Goal: Find contact information

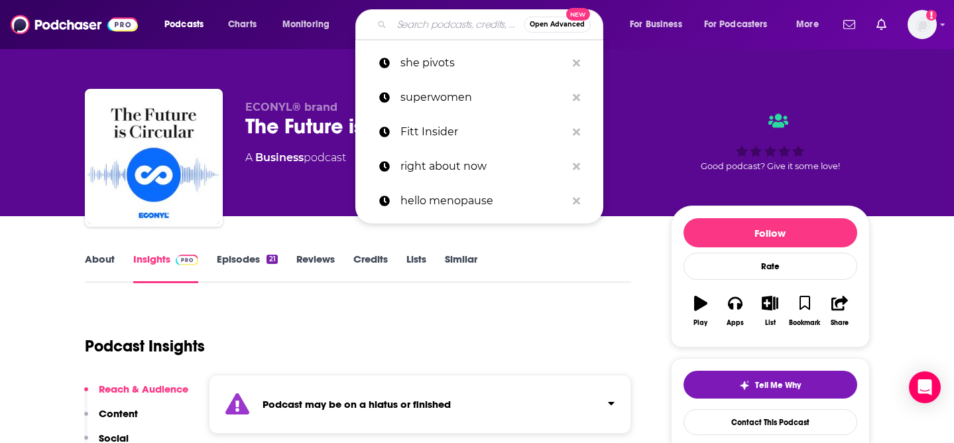
click at [418, 31] on input "Search podcasts, credits, & more..." at bounding box center [458, 24] width 132 height 21
paste input "Good Hang with [PERSON_NAME]"
type input "Good Hang with [PERSON_NAME]"
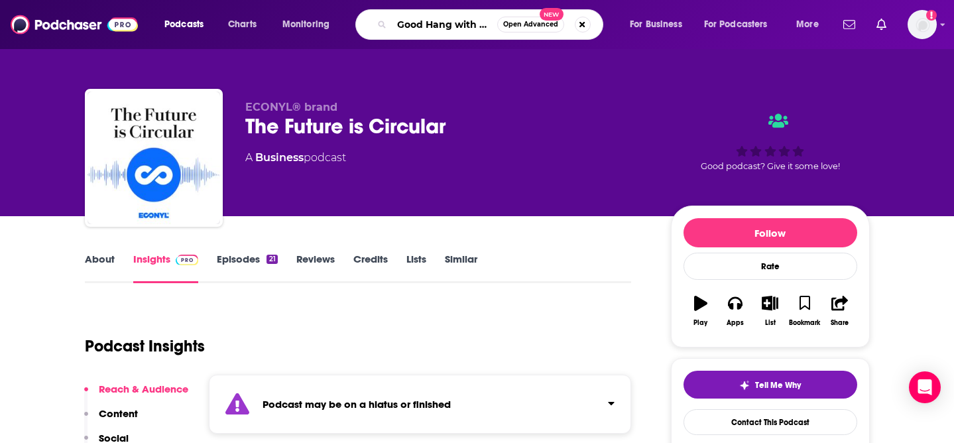
scroll to position [0, 51]
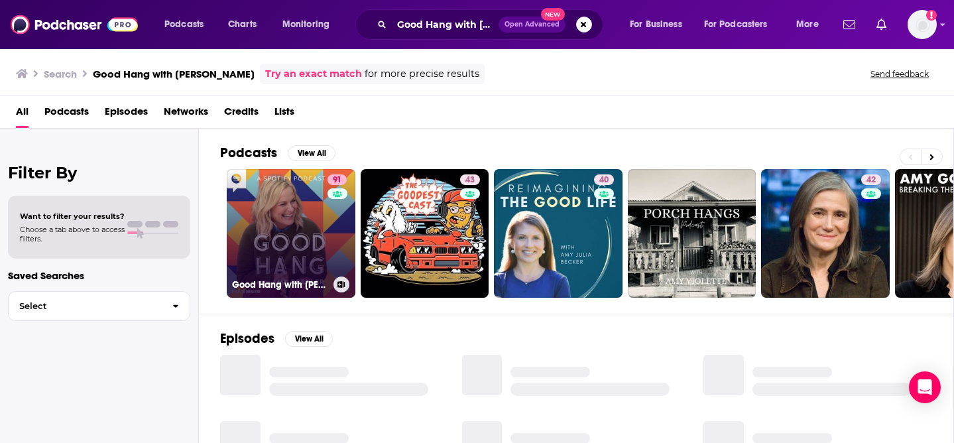
click at [292, 227] on link "91 Good Hang with Amy Poehler" at bounding box center [291, 233] width 129 height 129
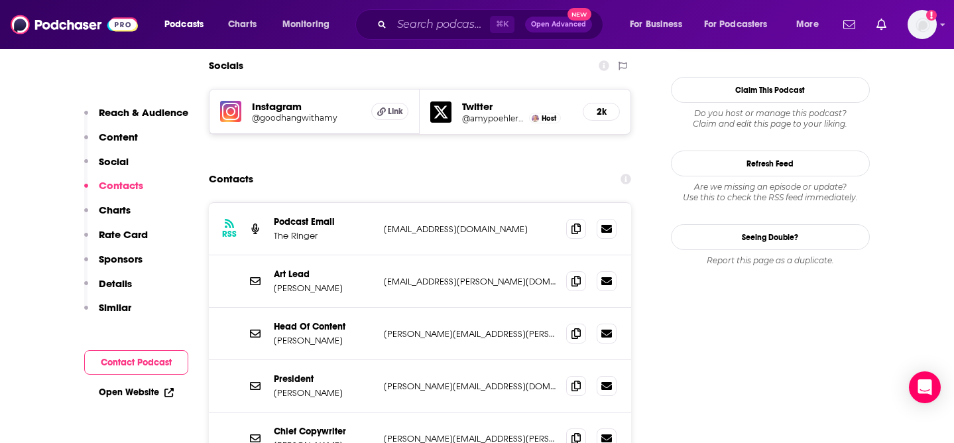
scroll to position [1157, 0]
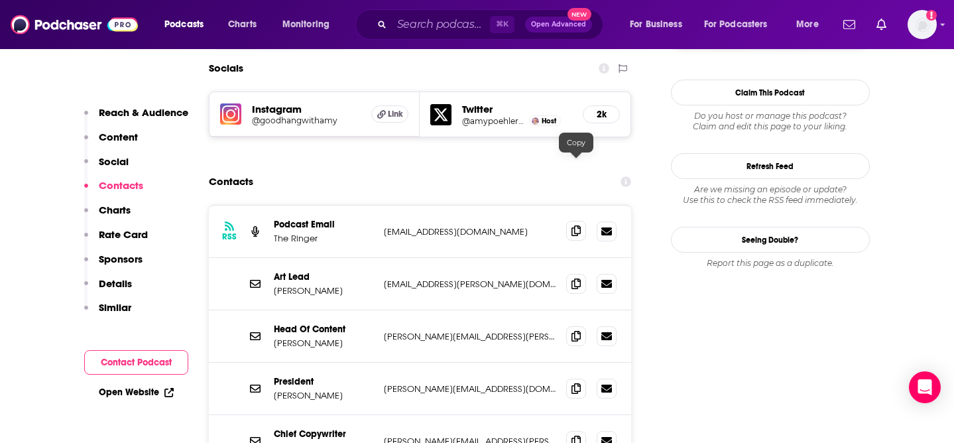
click at [578, 226] on icon at bounding box center [576, 231] width 9 height 11
drag, startPoint x: 328, startPoint y: 230, endPoint x: 271, endPoint y: 212, distance: 59.6
click at [271, 258] on div "Art Lead Matt James matt.james@theringer.com matt.james@theringer.com" at bounding box center [420, 284] width 423 height 52
drag, startPoint x: 342, startPoint y: 276, endPoint x: 265, endPoint y: 257, distance: 80.0
click at [265, 310] on div "Head Of Content Sean Fennessey sean.fennessey@theringer.com sean.fennessey@ther…" at bounding box center [420, 336] width 423 height 52
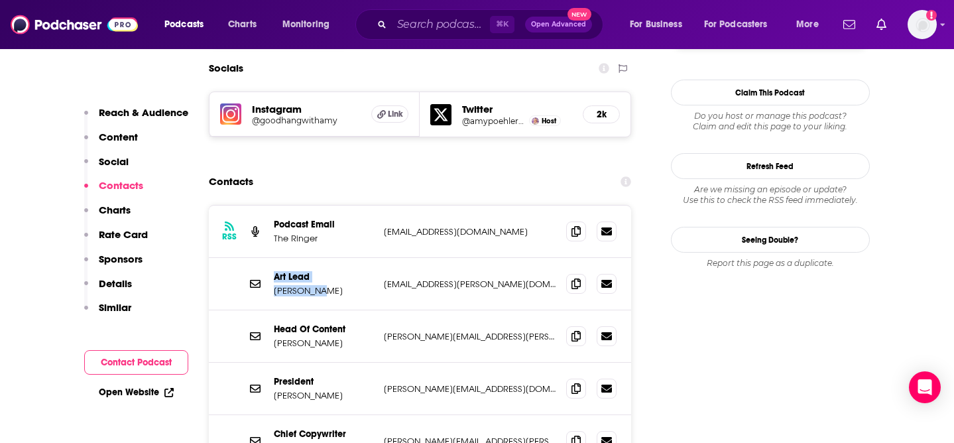
copy div "Head Of Content Sean Fennessey"
click at [574, 326] on span at bounding box center [576, 336] width 20 height 20
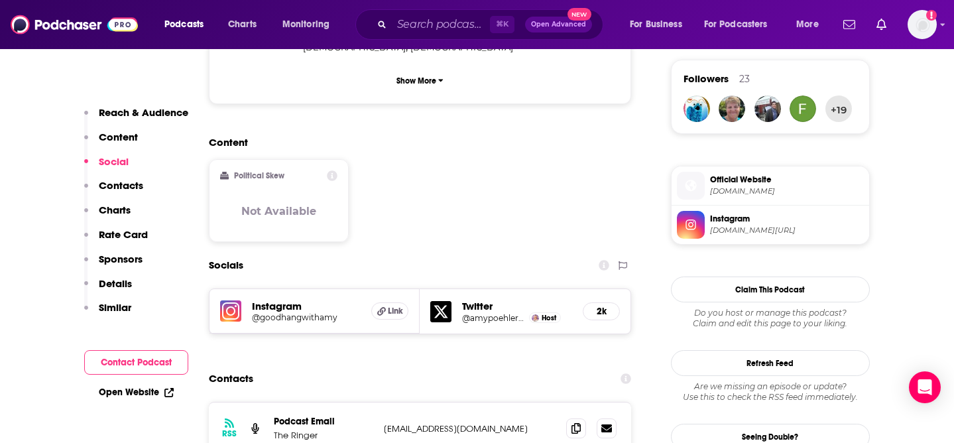
scroll to position [956, 0]
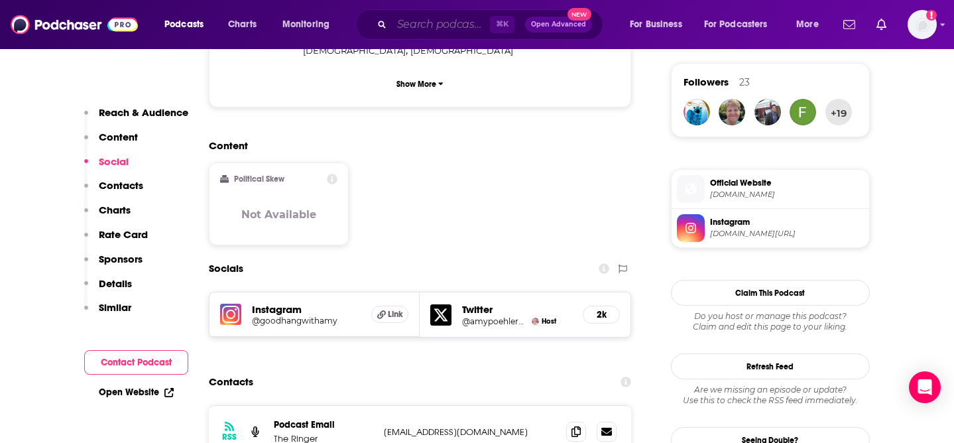
click at [420, 25] on input "Search podcasts, credits, & more..." at bounding box center [441, 24] width 98 height 21
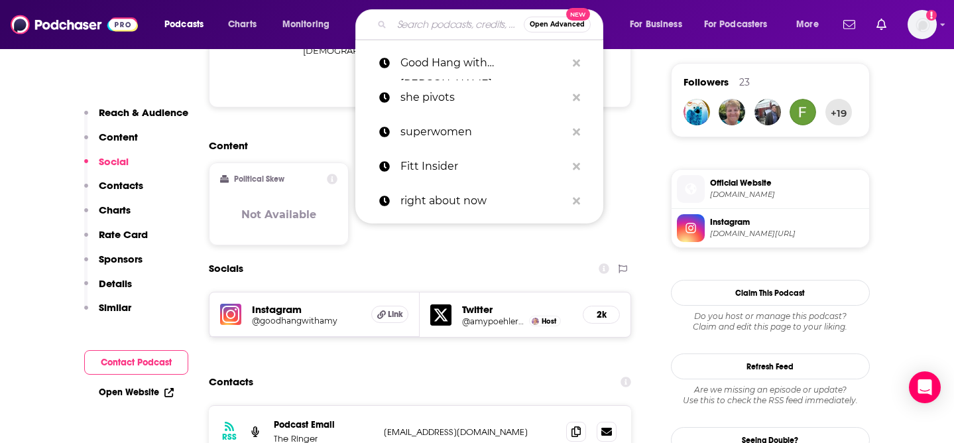
paste input "The Goop Podcast"
type input "The Goop Podcast"
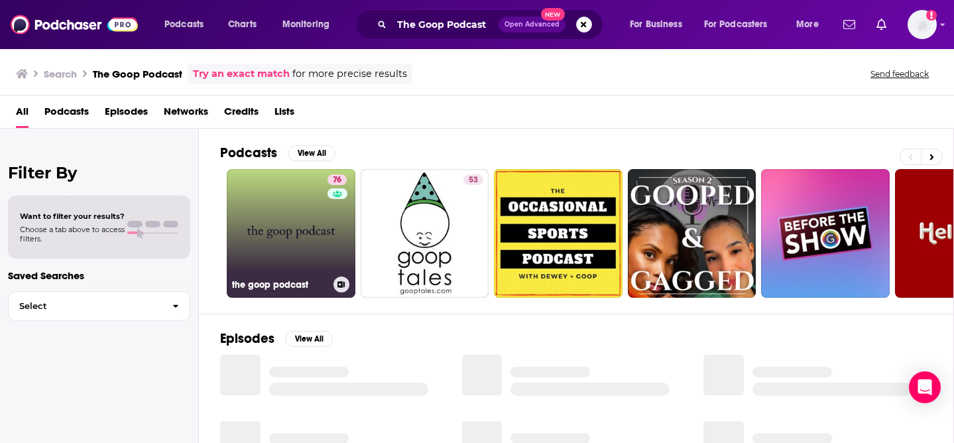
click at [275, 253] on link "76 the goop podcast" at bounding box center [291, 233] width 129 height 129
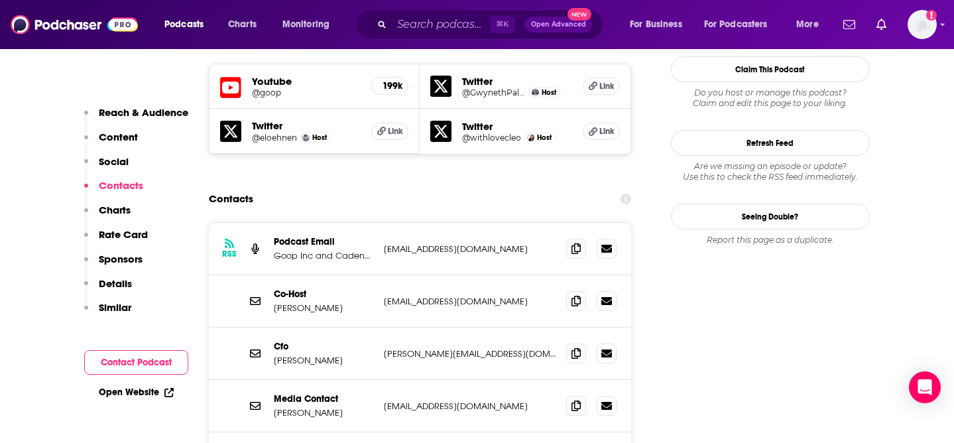
scroll to position [1226, 0]
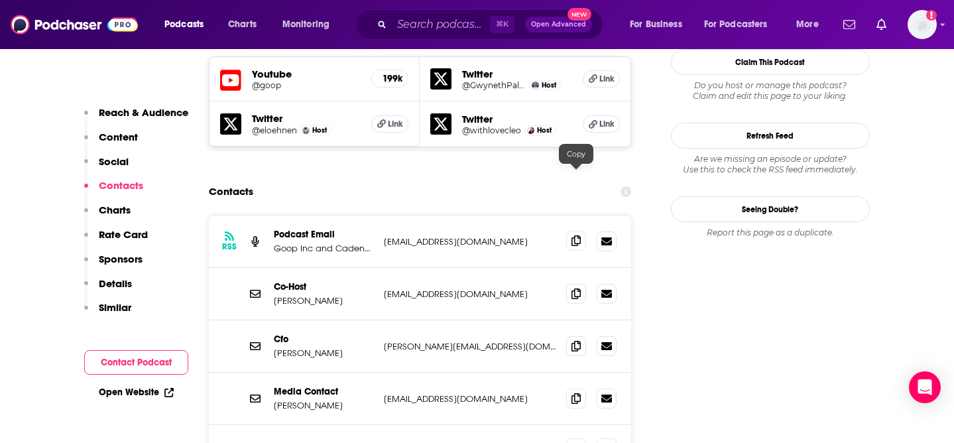
click at [579, 235] on icon at bounding box center [576, 240] width 9 height 11
click at [571, 283] on span at bounding box center [576, 293] width 20 height 20
click at [393, 373] on div "Media Contact Noora Raj noora@goop.com noora@goop.com" at bounding box center [420, 399] width 423 height 52
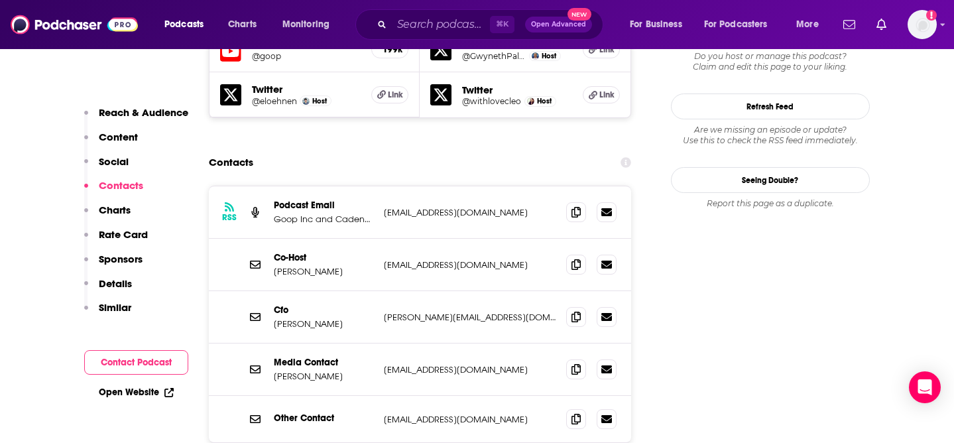
scroll to position [1252, 0]
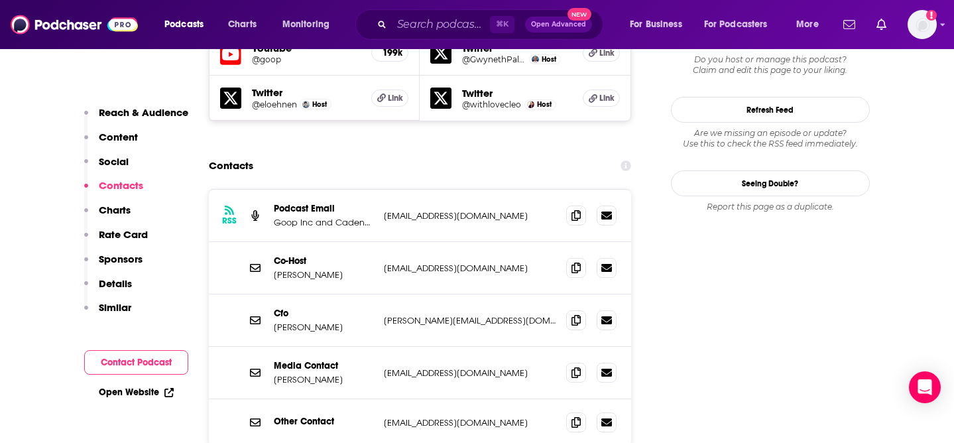
click at [314, 360] on div "Media Contact Noora Raj" at bounding box center [323, 372] width 99 height 25
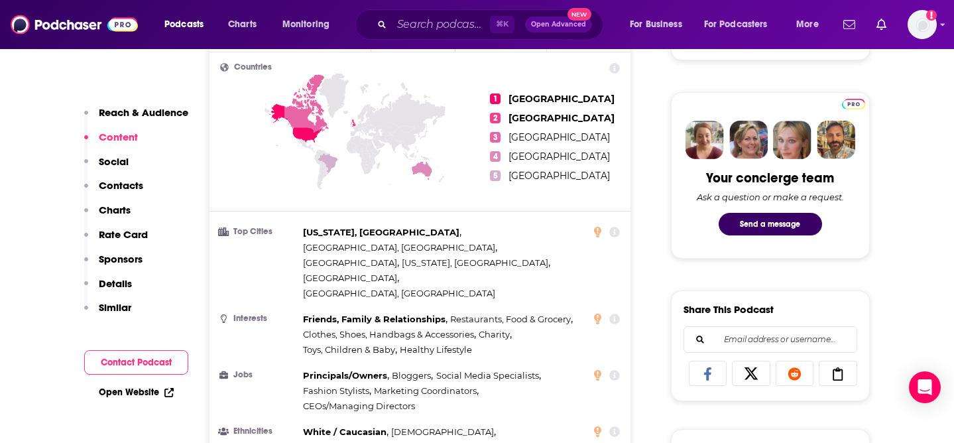
scroll to position [0, 0]
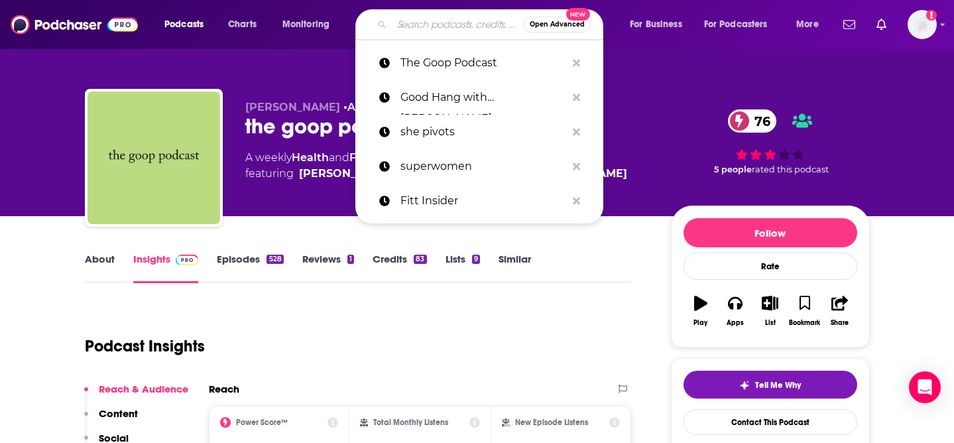
click at [442, 29] on input "Search podcasts, credits, & more..." at bounding box center [458, 24] width 132 height 21
paste input "Aspire with [PERSON_NAME]"
type input "Aspire with [PERSON_NAME]"
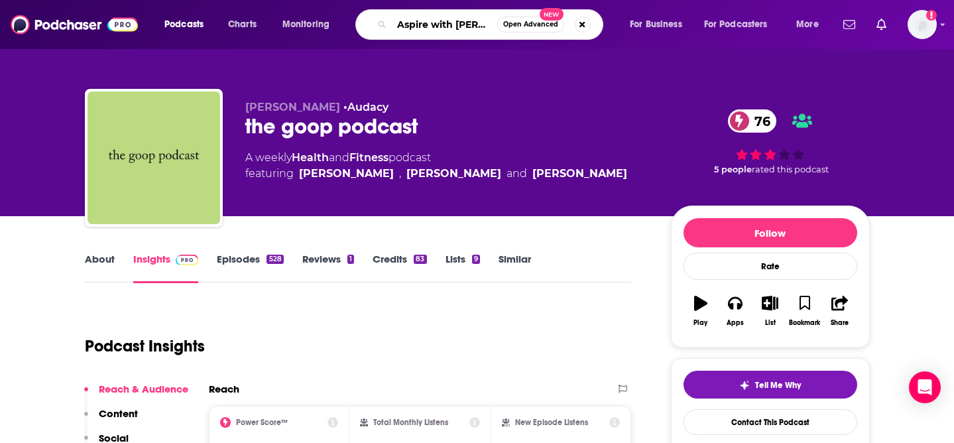
scroll to position [0, 31]
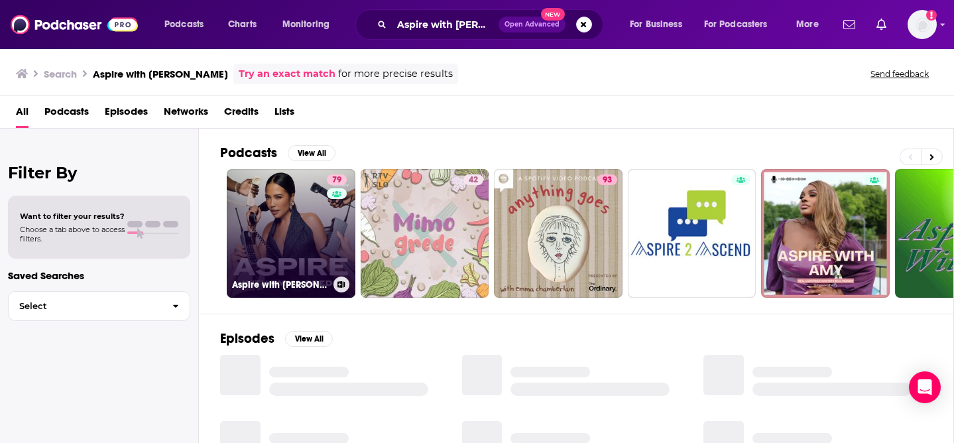
click at [312, 230] on link "79 Aspire with Emma Grede" at bounding box center [291, 233] width 129 height 129
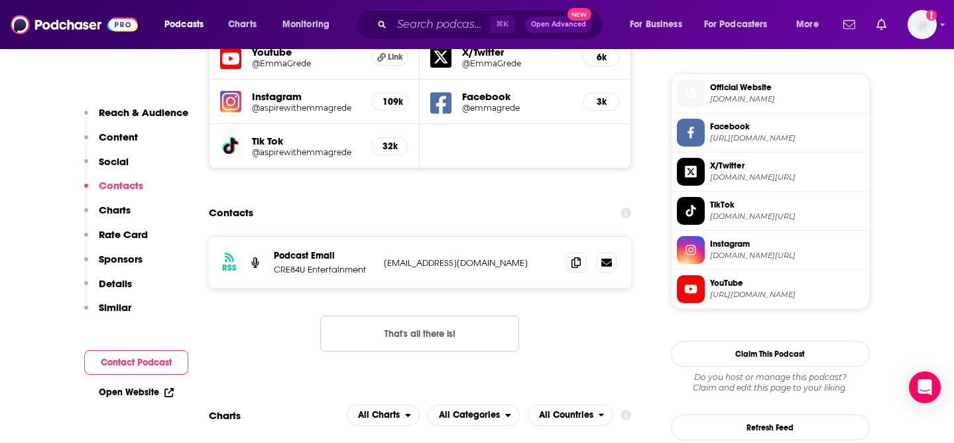
scroll to position [951, 0]
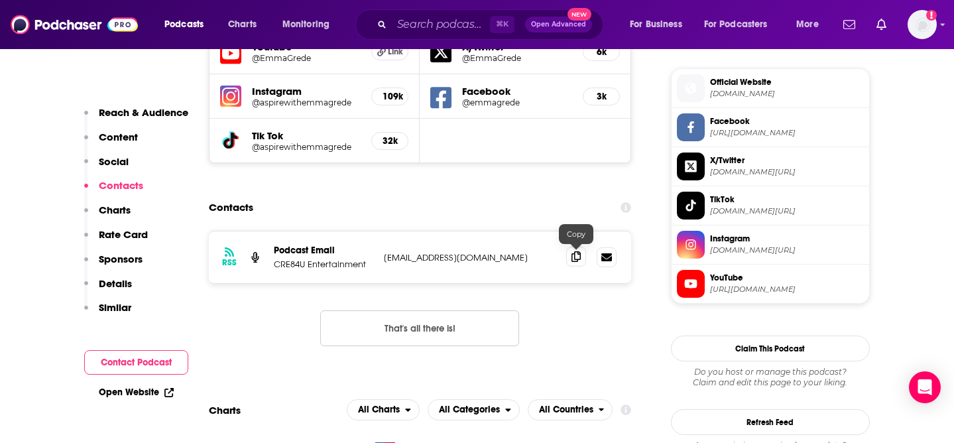
click at [573, 261] on icon at bounding box center [576, 256] width 9 height 11
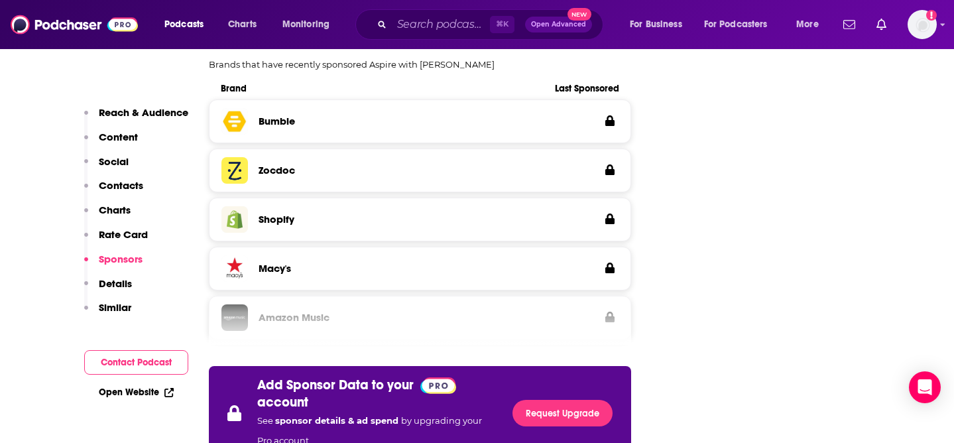
scroll to position [1834, 0]
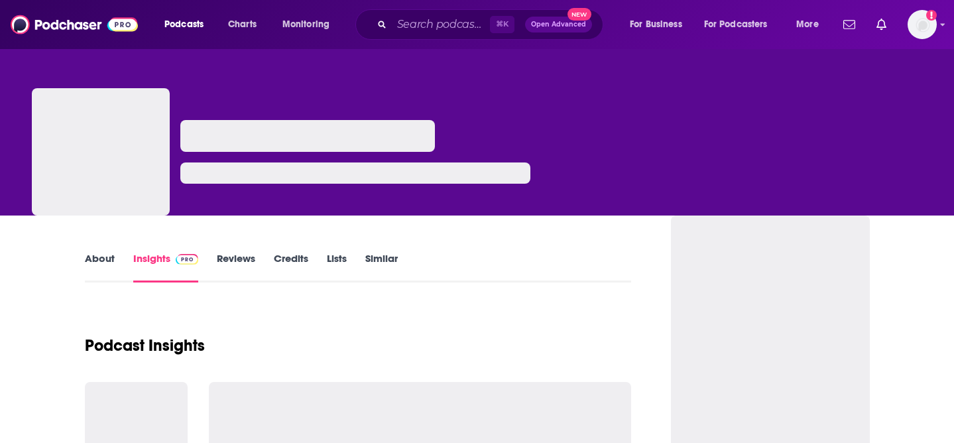
click at [416, 29] on input "Search podcasts, credits, & more..." at bounding box center [441, 24] width 98 height 21
click at [419, 25] on input "Search podcasts, credits, & more..." at bounding box center [441, 24] width 98 height 21
click at [605, 13] on div "⌘ K Open Advanced New" at bounding box center [492, 24] width 248 height 31
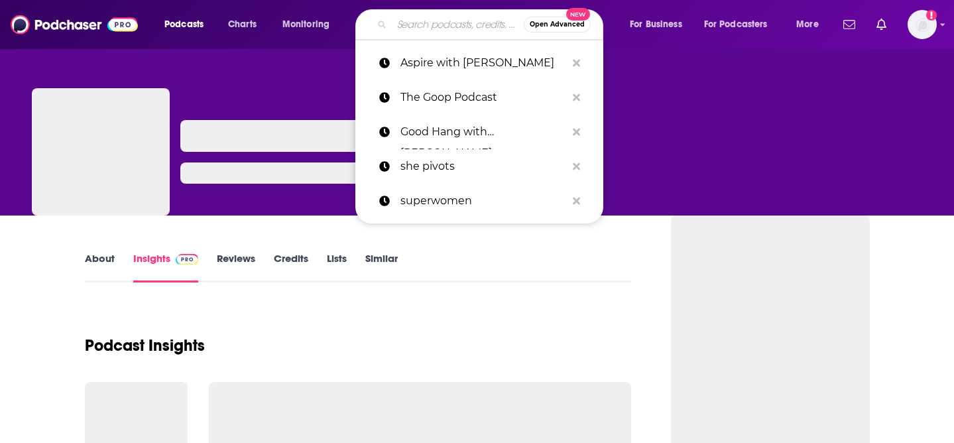
click at [462, 23] on input "Search podcasts, credits, & more..." at bounding box center [458, 24] width 132 height 21
paste input "We Can Do Hard Things"
type input "We Can Do Hard Things"
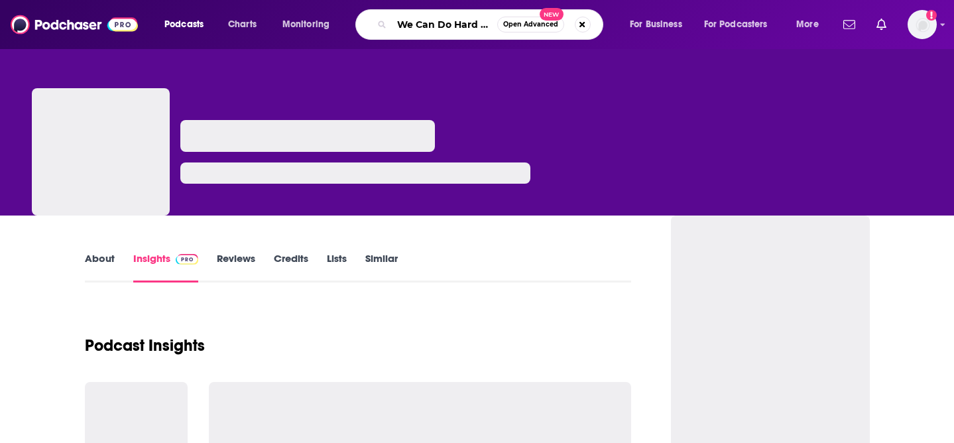
scroll to position [0, 22]
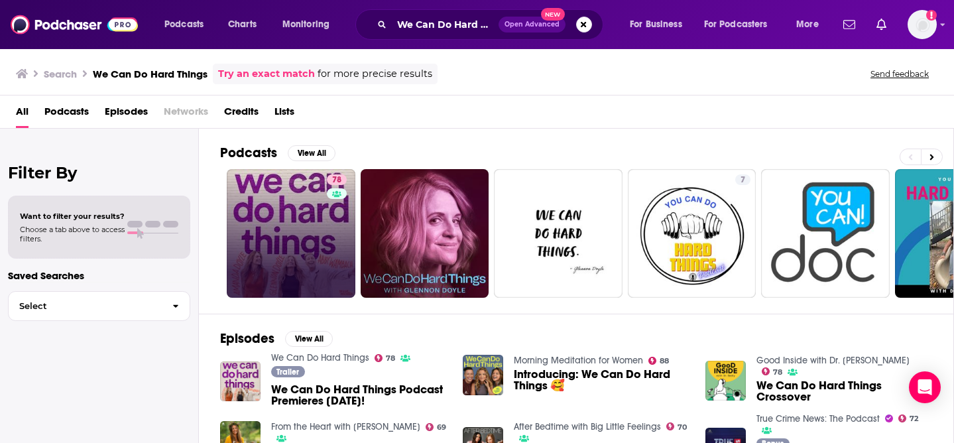
scroll to position [1, 0]
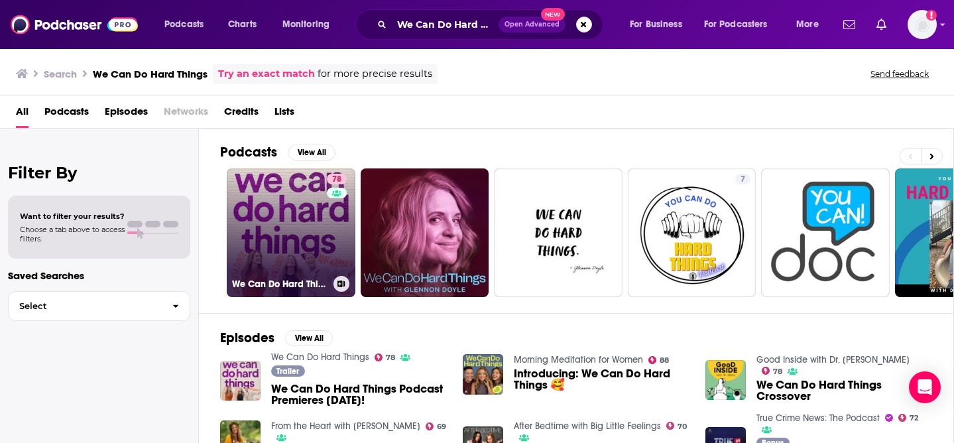
click at [295, 247] on link "78 We Can Do Hard Things" at bounding box center [291, 232] width 129 height 129
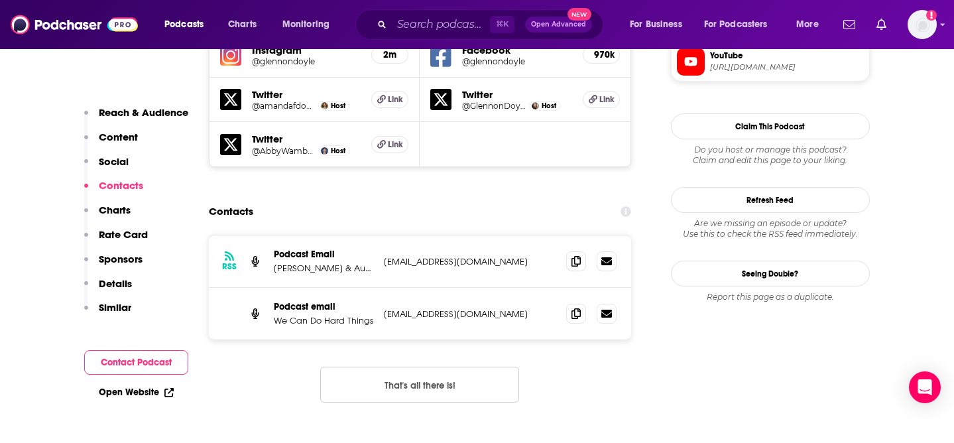
scroll to position [1285, 0]
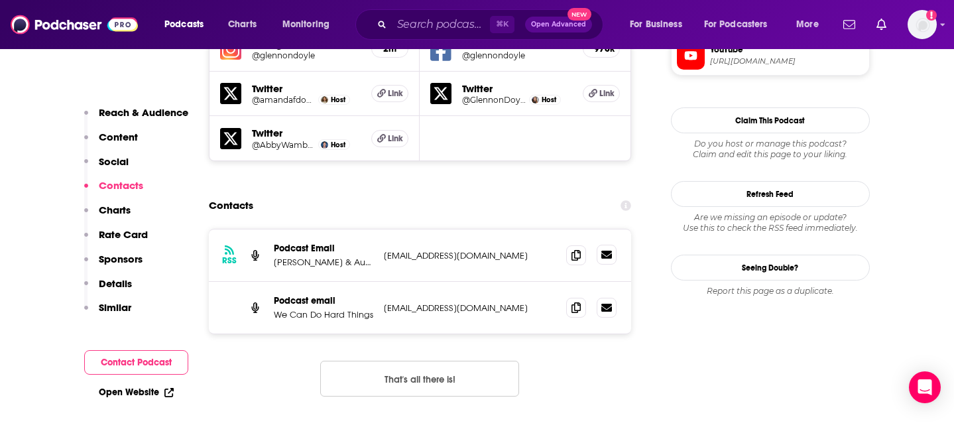
click at [606, 251] on icon at bounding box center [607, 255] width 11 height 8
click at [574, 249] on icon at bounding box center [576, 254] width 9 height 11
